Goal: Task Accomplishment & Management: Use online tool/utility

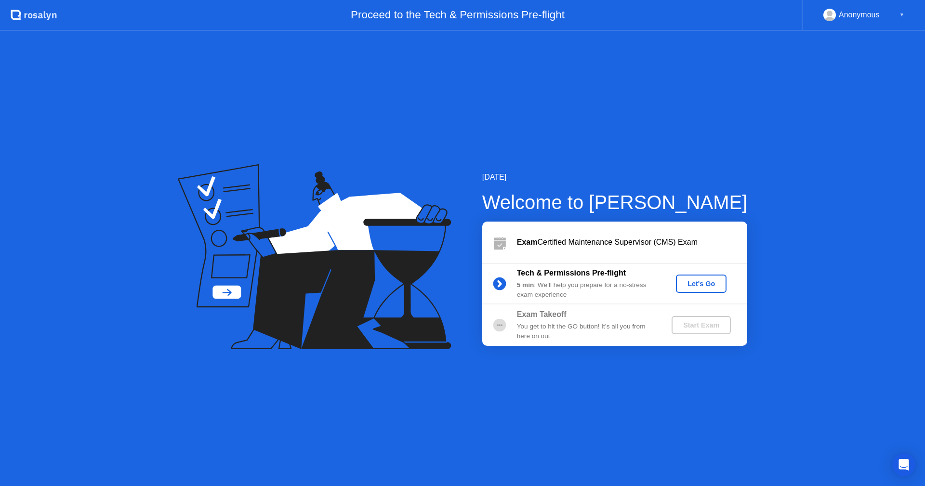
click at [701, 284] on div "Let's Go" at bounding box center [700, 284] width 43 height 8
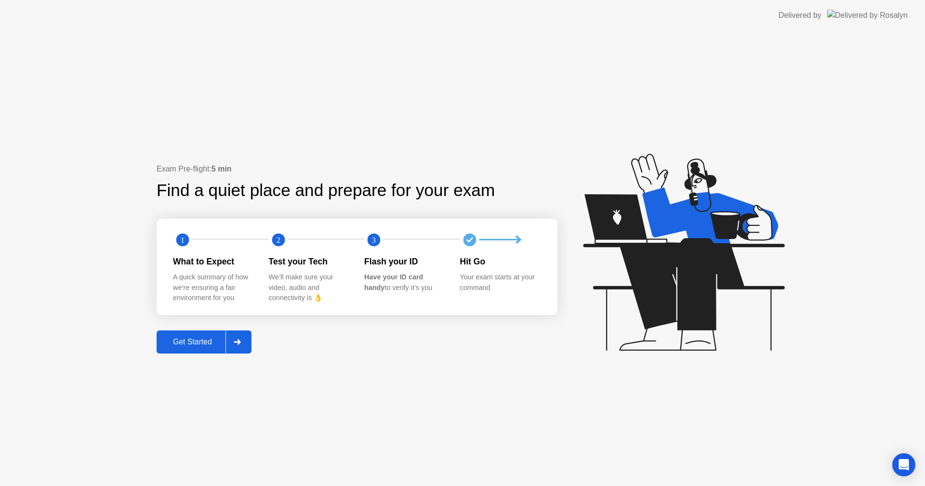
click at [192, 343] on div "Get Started" at bounding box center [192, 342] width 66 height 9
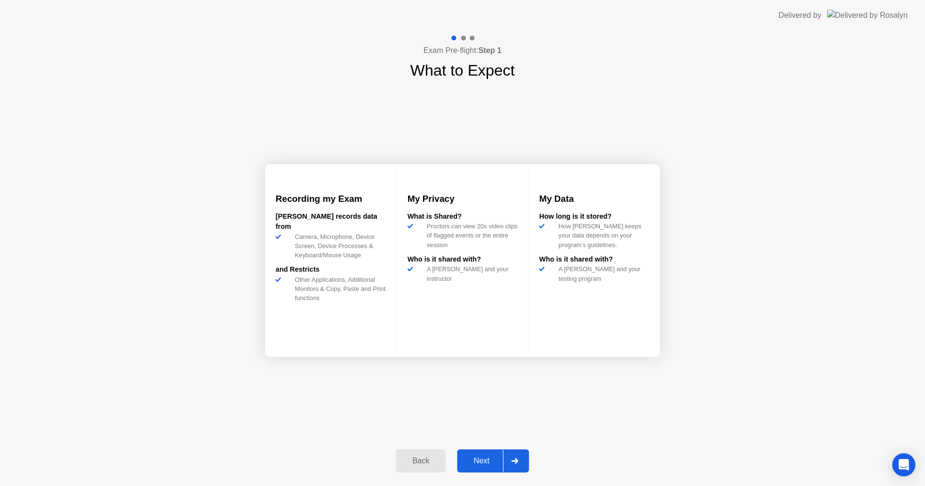
click at [478, 458] on div "Next" at bounding box center [481, 461] width 43 height 9
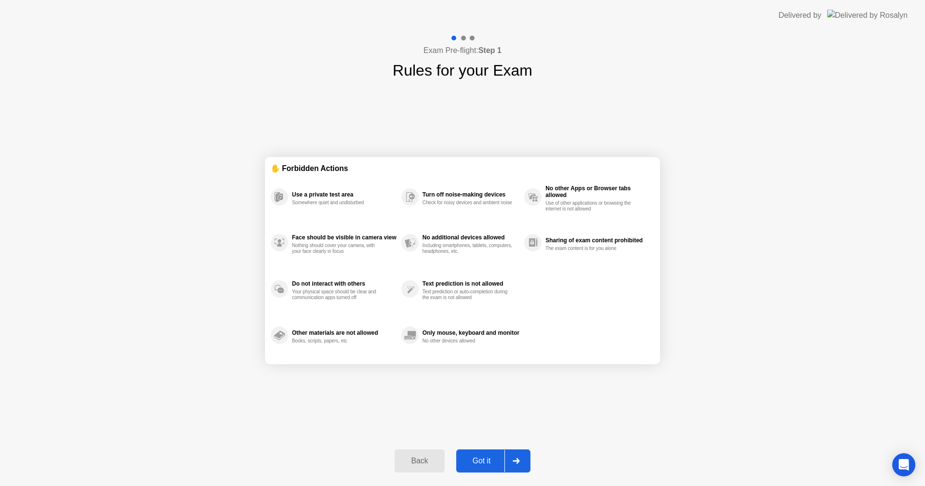
click at [485, 459] on div "Got it" at bounding box center [481, 461] width 45 height 9
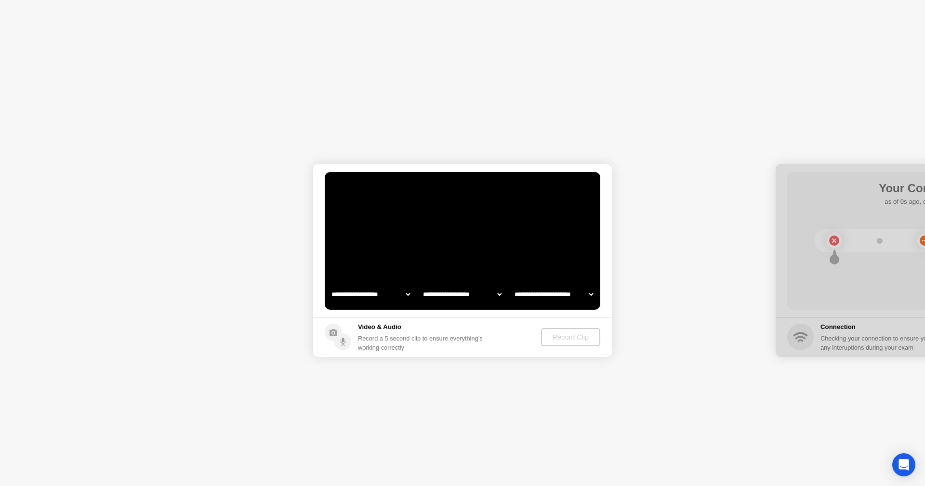
select select "**********"
select select "*******"
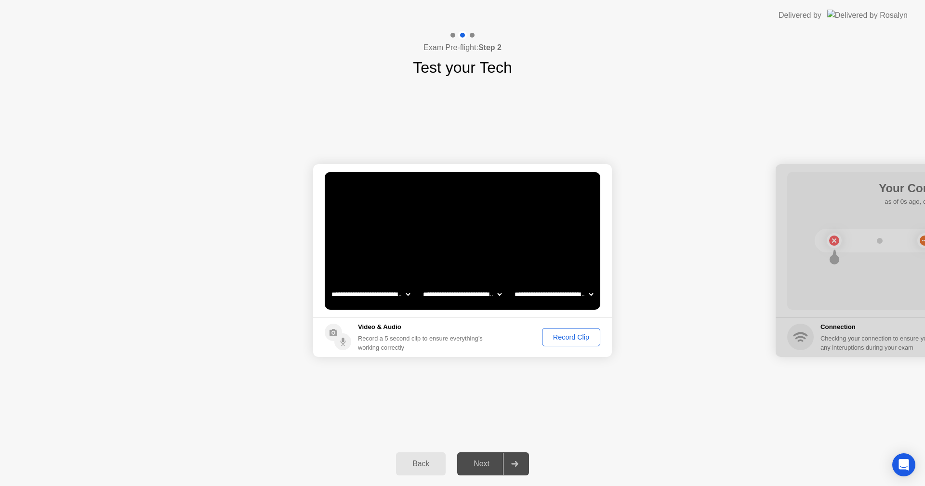
click at [567, 340] on div "Record Clip" at bounding box center [571, 337] width 52 height 8
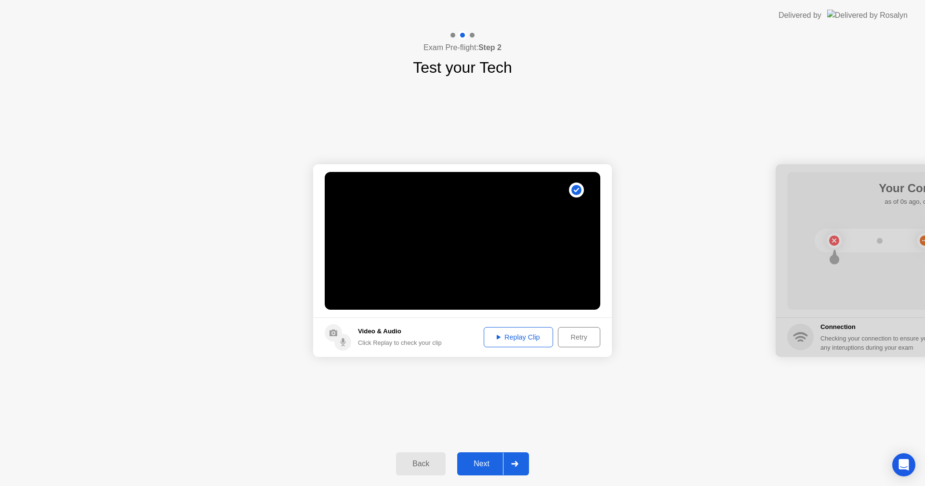
click at [515, 340] on div "Replay Clip" at bounding box center [518, 337] width 63 height 8
click at [516, 340] on div "Replay Clip" at bounding box center [518, 337] width 63 height 8
click at [467, 465] on div "Next" at bounding box center [481, 463] width 43 height 9
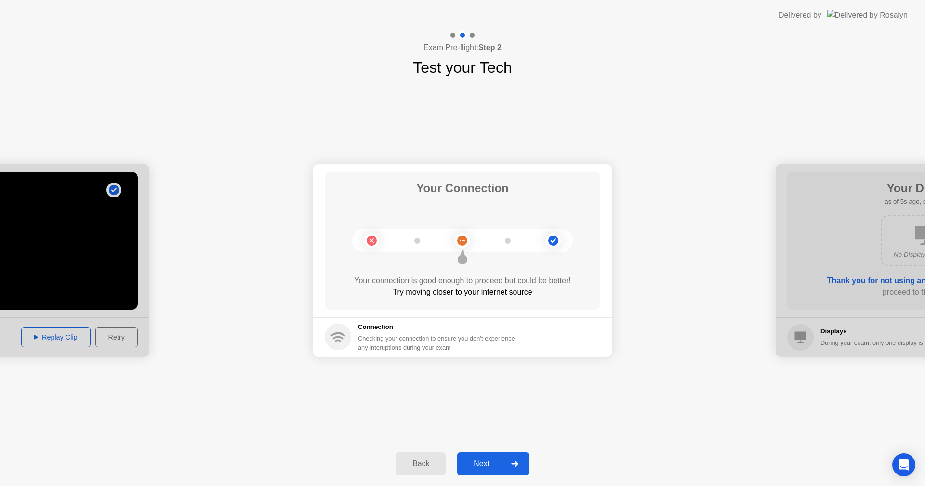
click at [481, 465] on div "Next" at bounding box center [481, 463] width 43 height 9
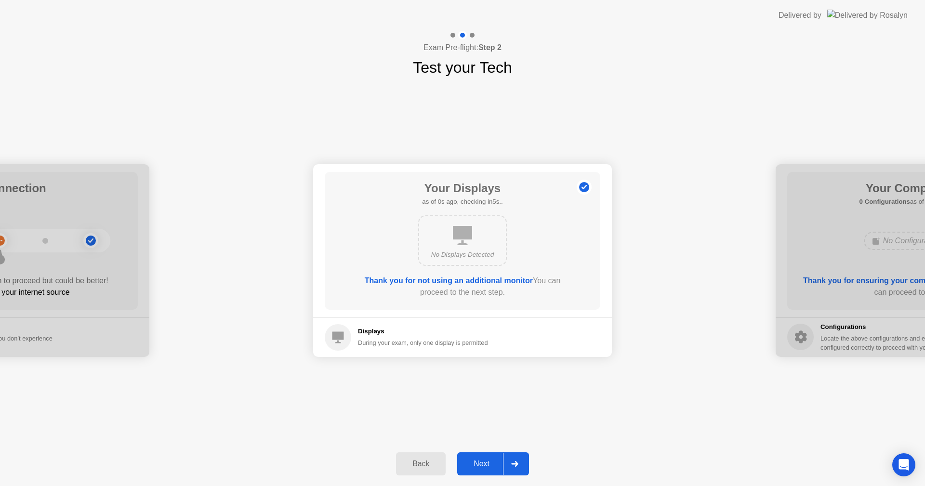
click at [481, 464] on div "Next" at bounding box center [481, 463] width 43 height 9
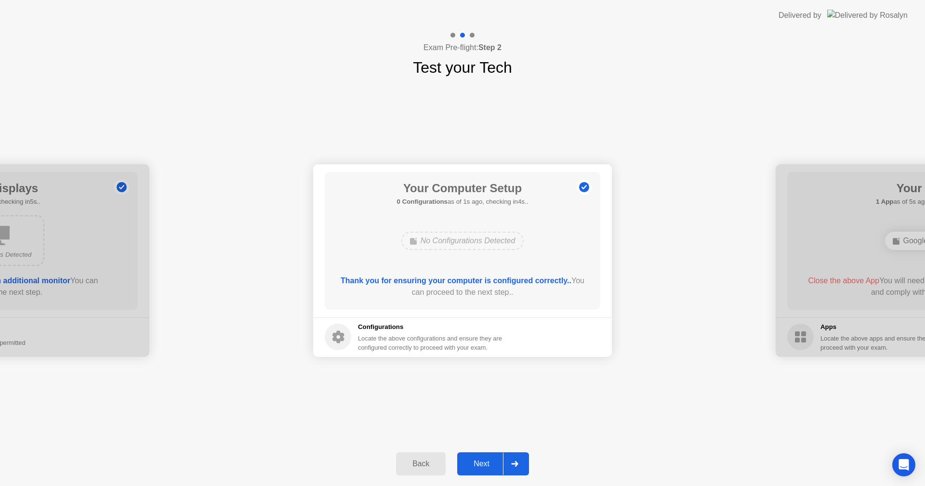
click at [481, 464] on div "Next" at bounding box center [481, 463] width 43 height 9
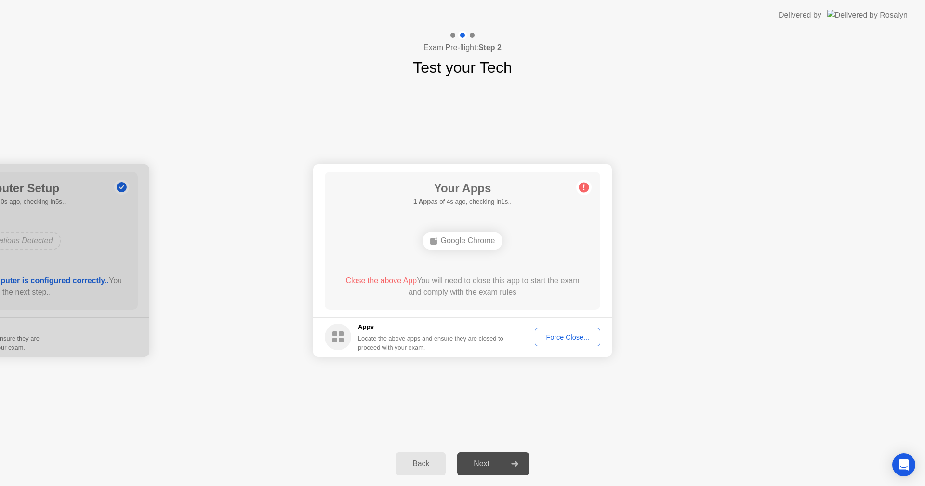
click at [566, 339] on div "Force Close..." at bounding box center [567, 337] width 59 height 8
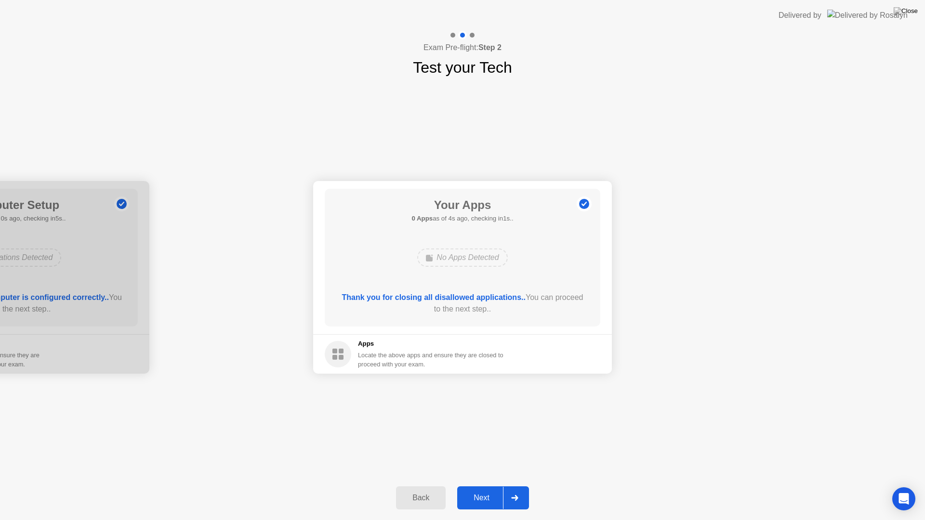
click at [481, 485] on div "Next" at bounding box center [481, 498] width 43 height 9
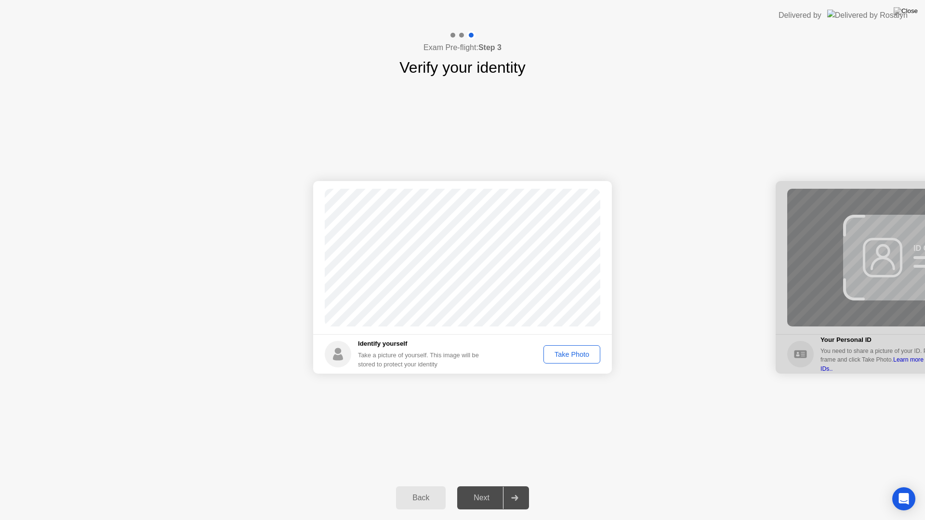
click at [567, 356] on div "Take Photo" at bounding box center [572, 355] width 50 height 8
click at [578, 352] on div "Retake" at bounding box center [578, 355] width 38 height 8
click at [569, 355] on div "Take Photo" at bounding box center [572, 355] width 50 height 8
click at [487, 485] on div "Next" at bounding box center [481, 498] width 43 height 9
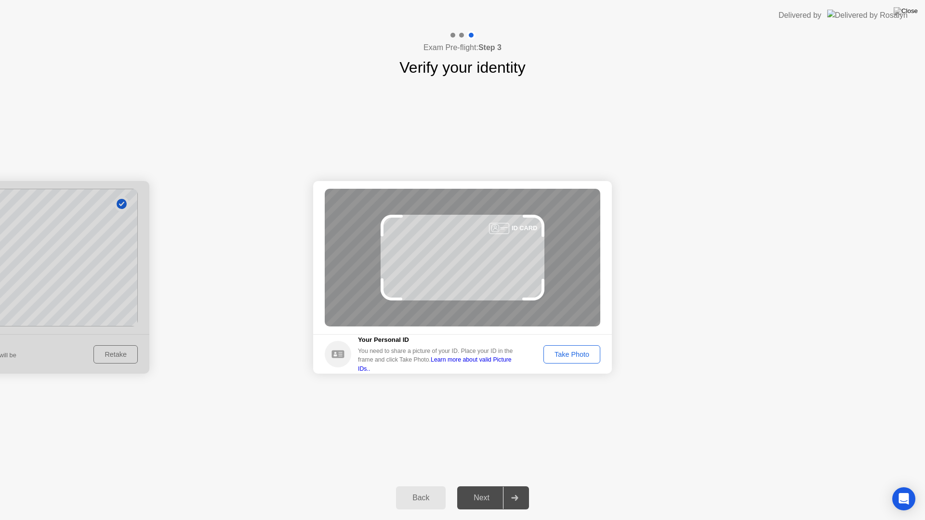
click at [577, 356] on div "Take Photo" at bounding box center [572, 355] width 50 height 8
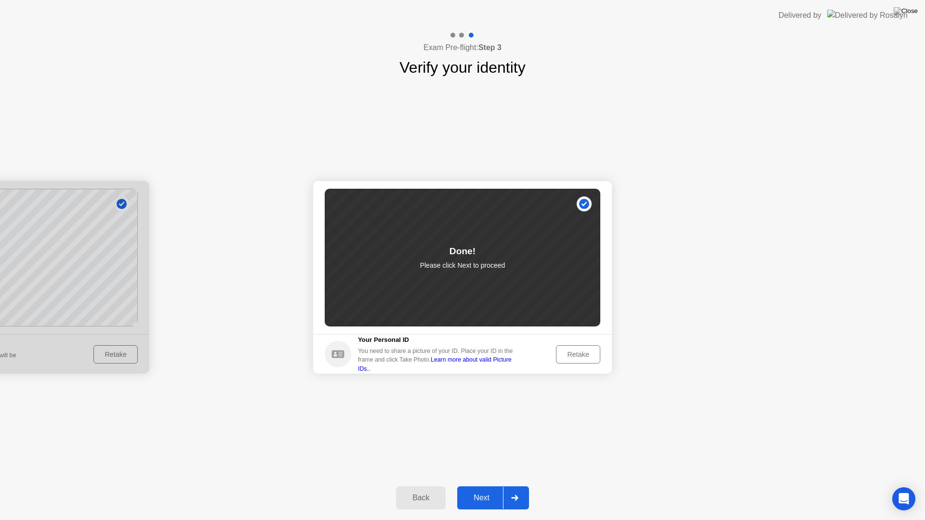
click at [482, 485] on button "Next" at bounding box center [493, 497] width 72 height 23
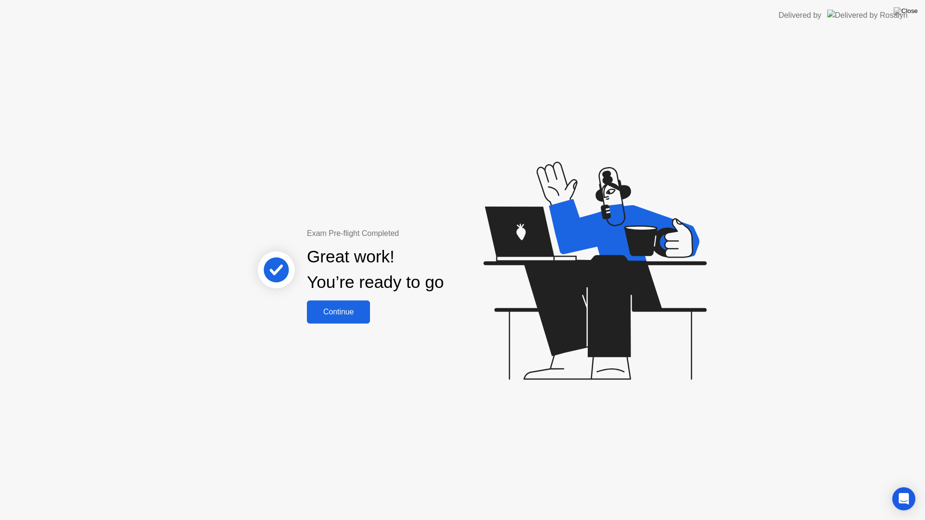
click at [359, 312] on div "Continue" at bounding box center [338, 312] width 57 height 9
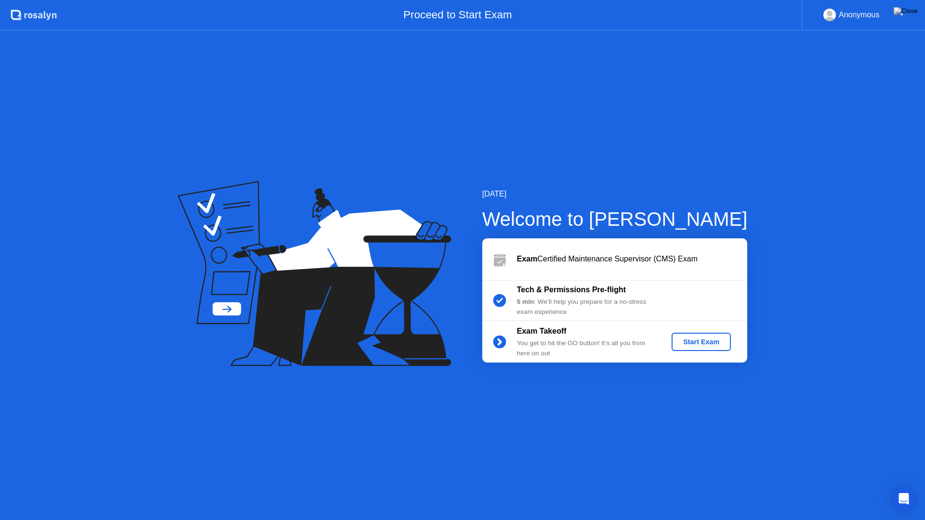
click at [682, 340] on div "Start Exam" at bounding box center [701, 342] width 52 height 8
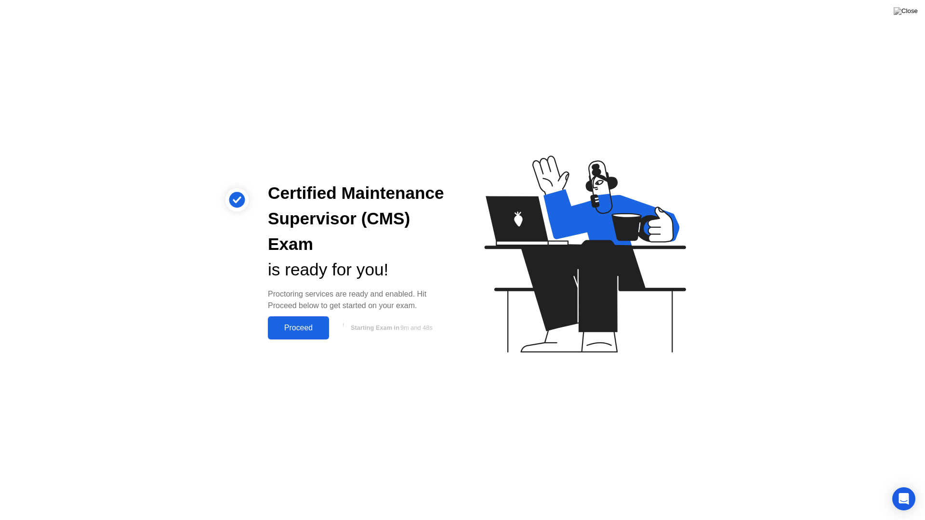
click at [313, 329] on div "Proceed" at bounding box center [298, 328] width 55 height 9
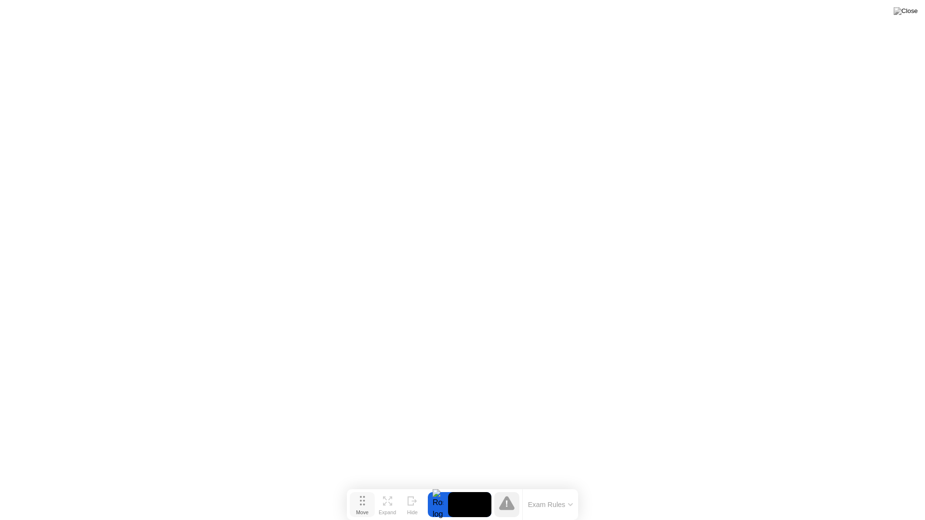
click at [361, 485] on circle at bounding box center [361, 501] width 2 height 2
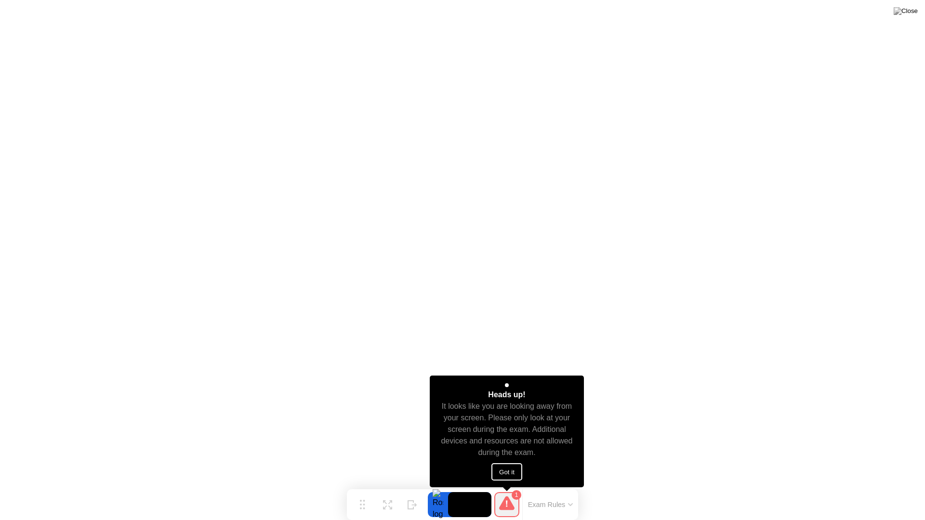
click at [501, 471] on button "Got it" at bounding box center [506, 471] width 31 height 17
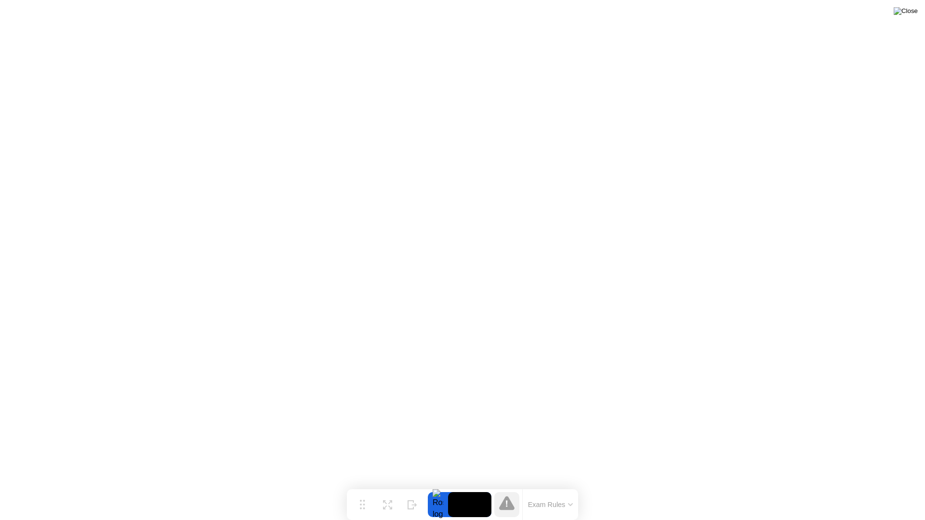
click at [913, 12] on img at bounding box center [905, 11] width 24 height 8
